Goal: Book appointment/travel/reservation

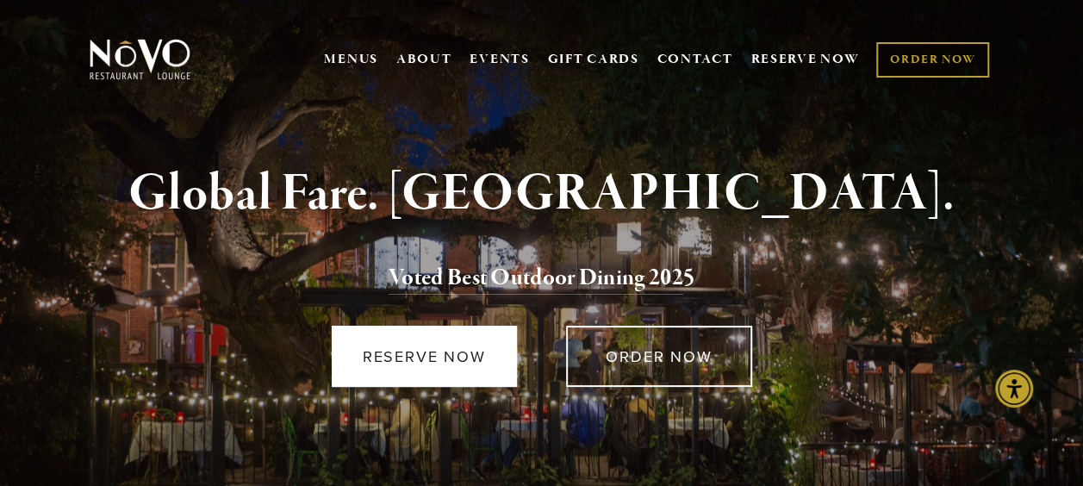
click at [427, 358] on link "RESERVE NOW" at bounding box center [424, 356] width 185 height 61
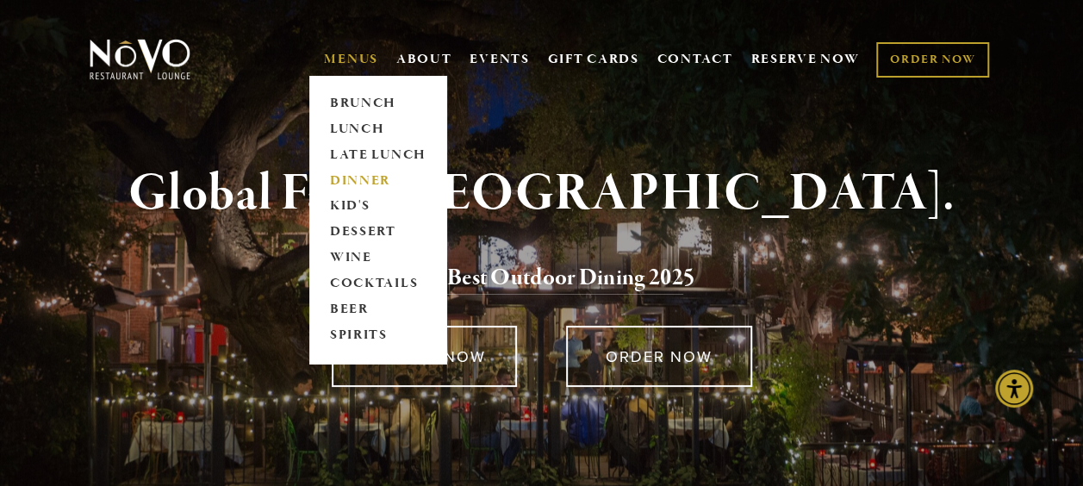
click at [365, 183] on link "DINNER" at bounding box center [378, 181] width 108 height 26
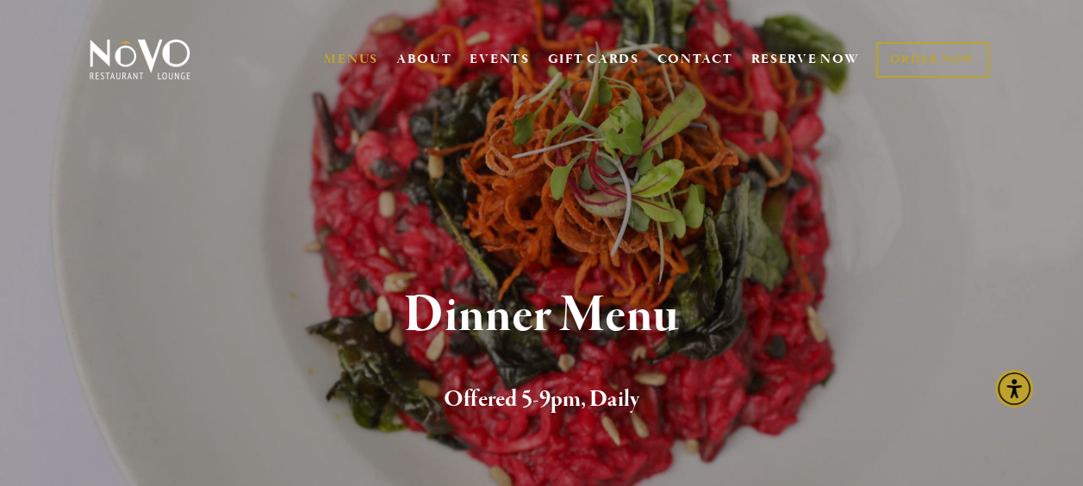
drag, startPoint x: 0, startPoint y: 0, endPoint x: 203, endPoint y: 313, distance: 373.1
click at [203, 313] on h1 "Dinner Menu" at bounding box center [542, 316] width 856 height 56
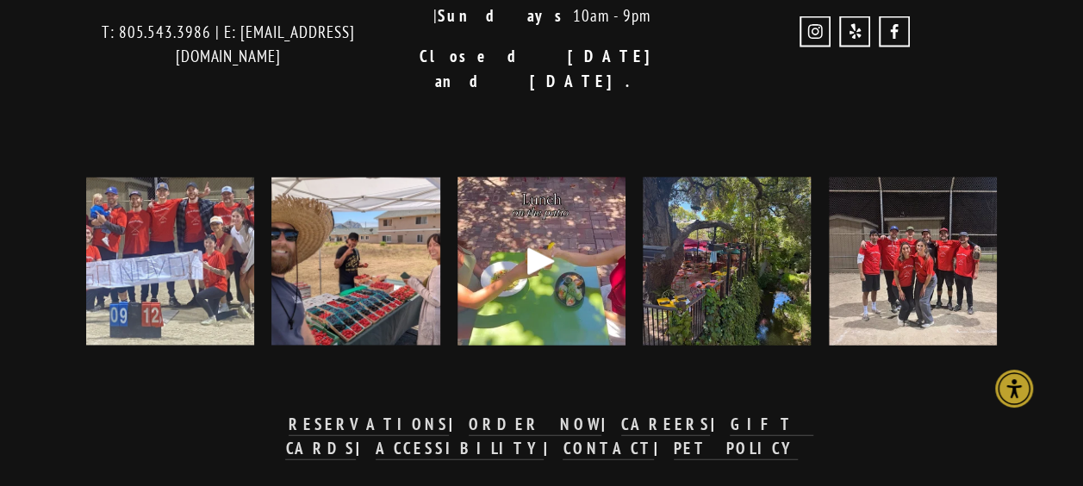
scroll to position [4584, 0]
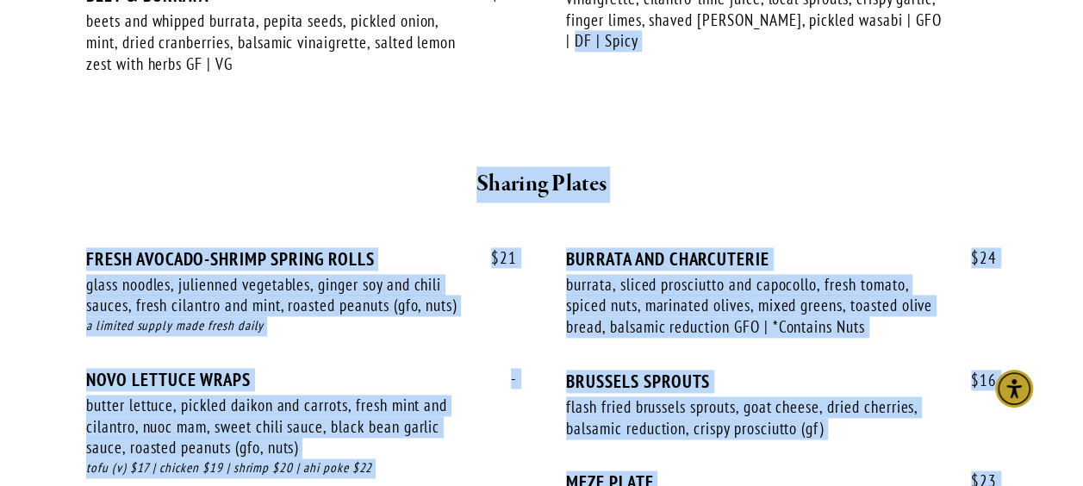
drag, startPoint x: 494, startPoint y: 105, endPoint x: 569, endPoint y: -72, distance: 191.9
